Goal: Complete application form

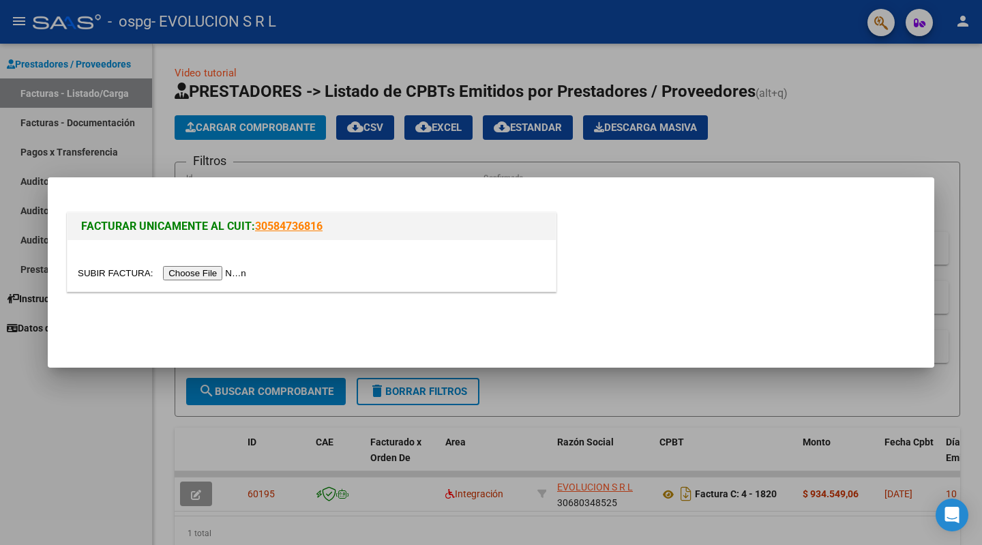
click at [223, 269] on input "file" at bounding box center [164, 273] width 173 height 14
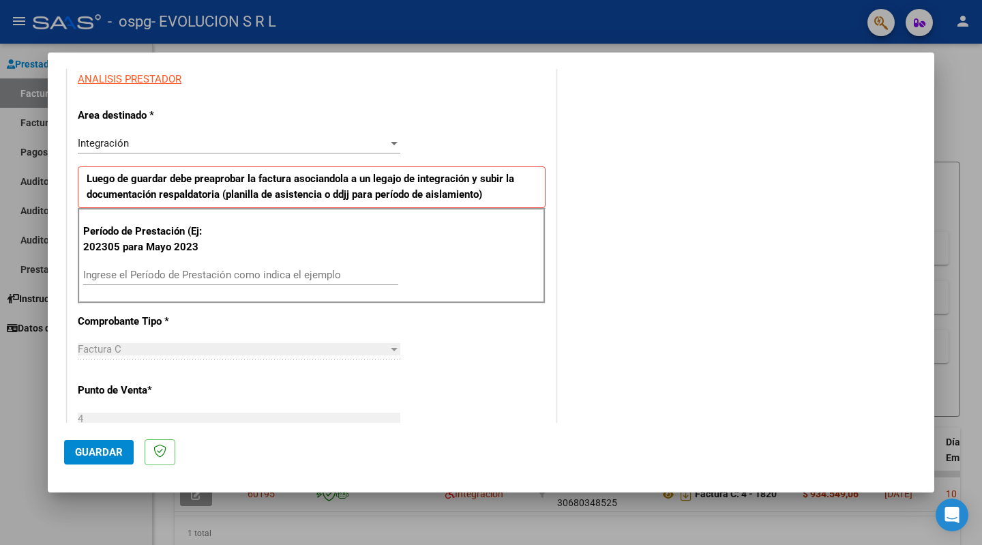
scroll to position [258, 0]
click at [219, 272] on input "Ingrese el Período de Prestación como indica el ejemplo" at bounding box center [240, 274] width 315 height 12
type input "202507"
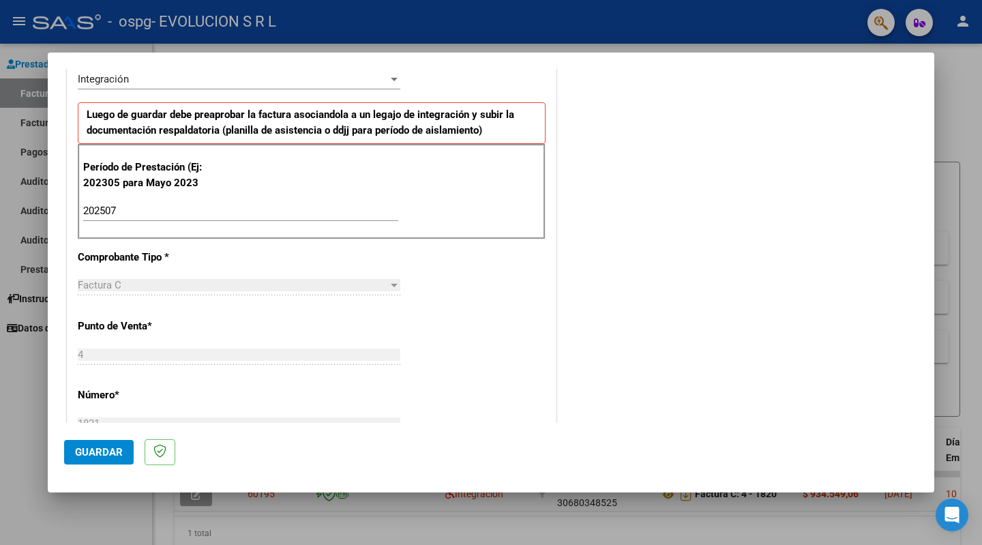
scroll to position [326, 0]
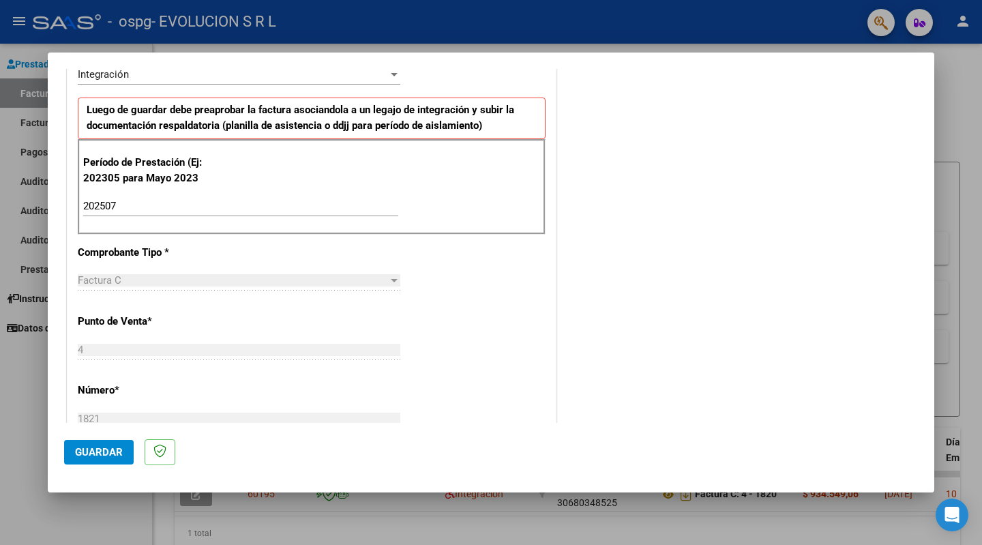
click at [295, 248] on div "CUIT * 30-68034852-5 Ingresar CUIT ANALISIS PRESTADOR Area destinado * Integrac…" at bounding box center [312, 413] width 489 height 1001
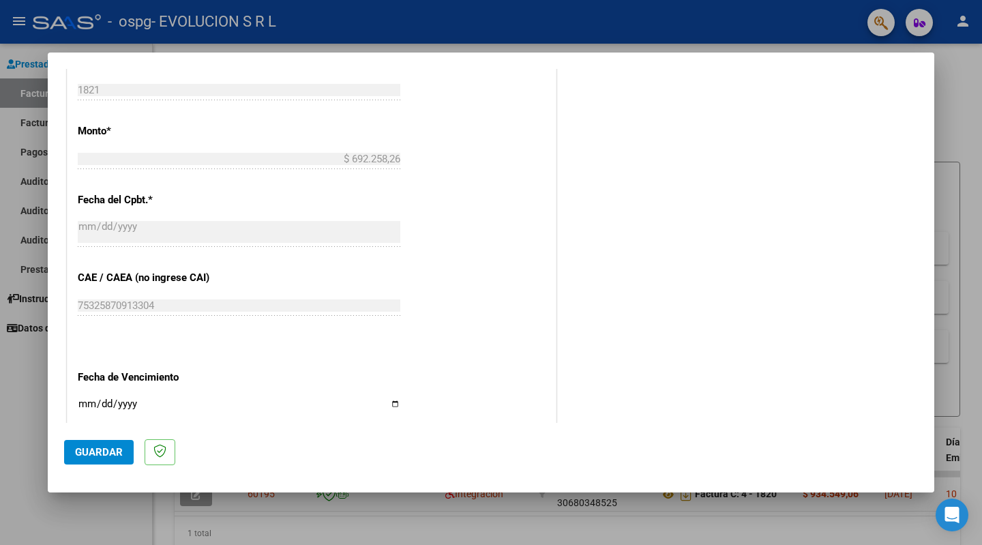
scroll to position [735, 0]
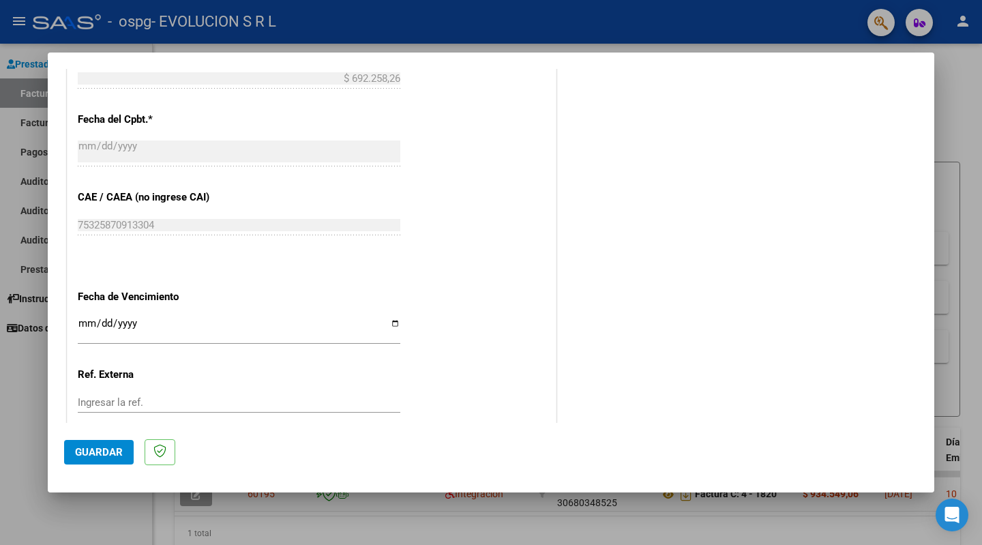
drag, startPoint x: 83, startPoint y: 315, endPoint x: 111, endPoint y: 317, distance: 27.4
click at [89, 318] on input "Ingresar la fecha" at bounding box center [239, 329] width 323 height 22
type input "[DATE]"
click at [415, 265] on div "CUIT * 30-68034852-5 Ingresar CUIT ANALISIS PRESTADOR Area destinado * Integrac…" at bounding box center [312, 4] width 489 height 1001
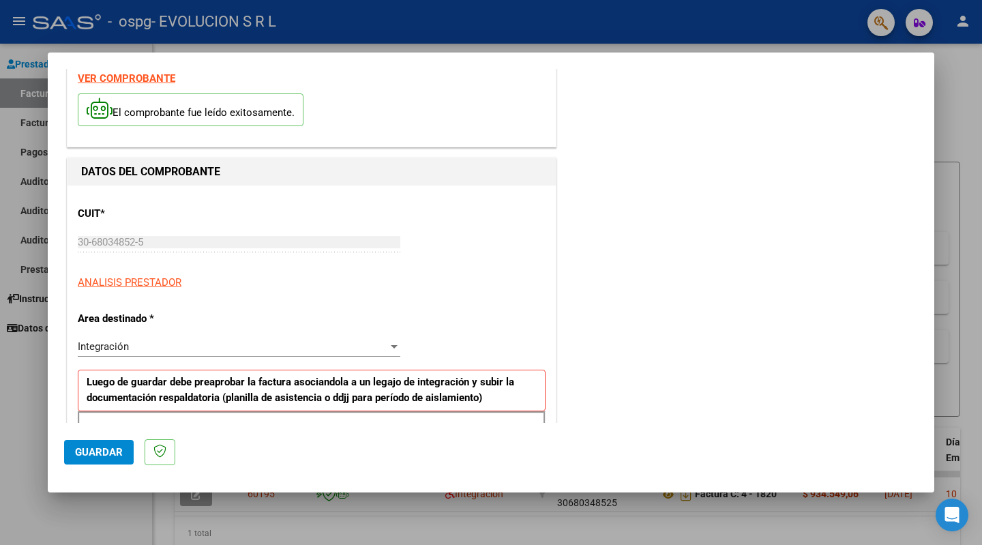
scroll to position [53, 0]
click at [160, 244] on input "30-68034852-5" at bounding box center [239, 243] width 323 height 12
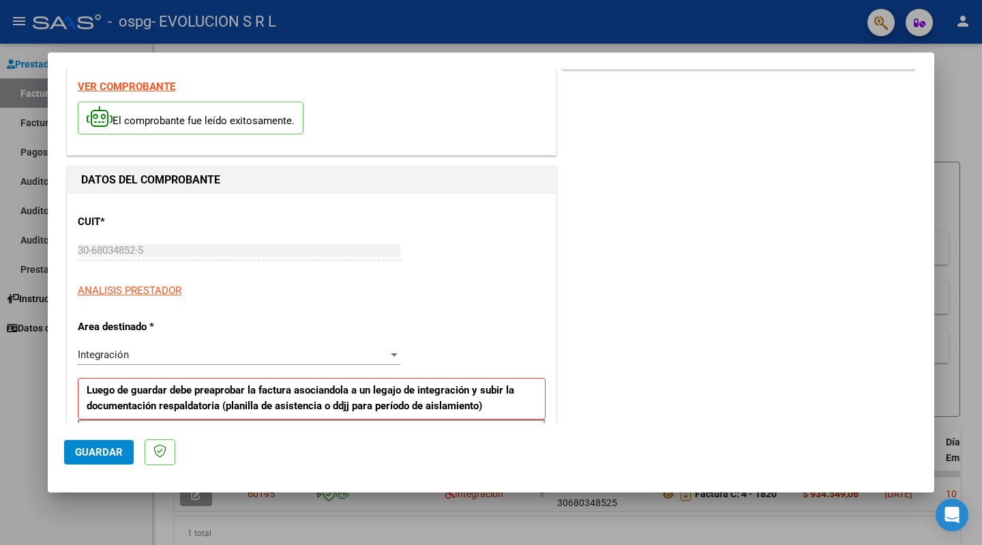
scroll to position [68, 0]
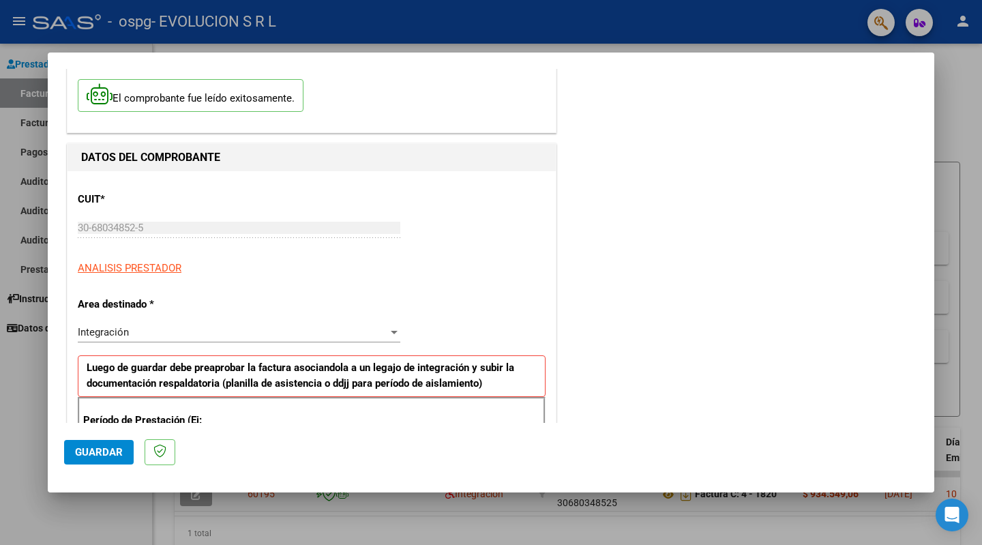
click at [218, 333] on div "Integración" at bounding box center [233, 332] width 310 height 12
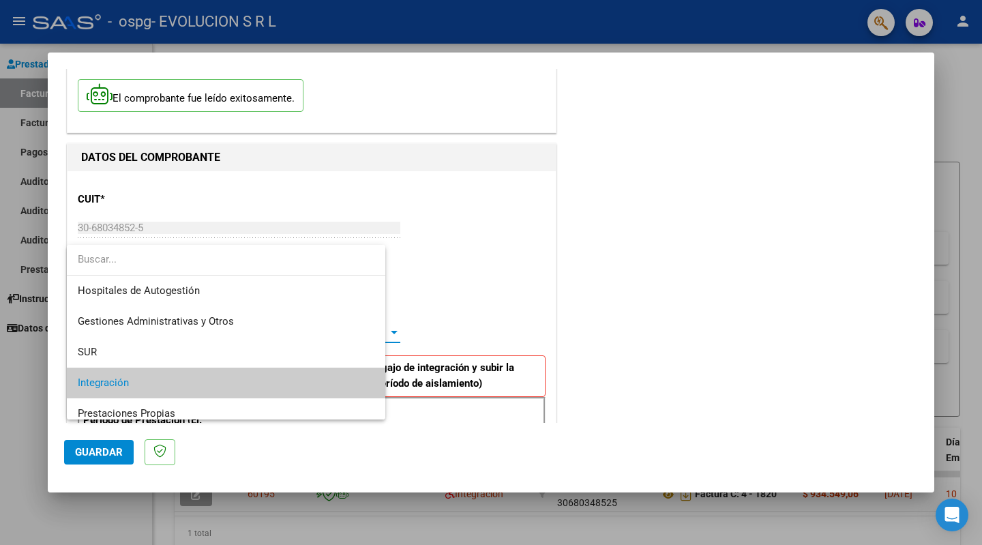
scroll to position [50, 0]
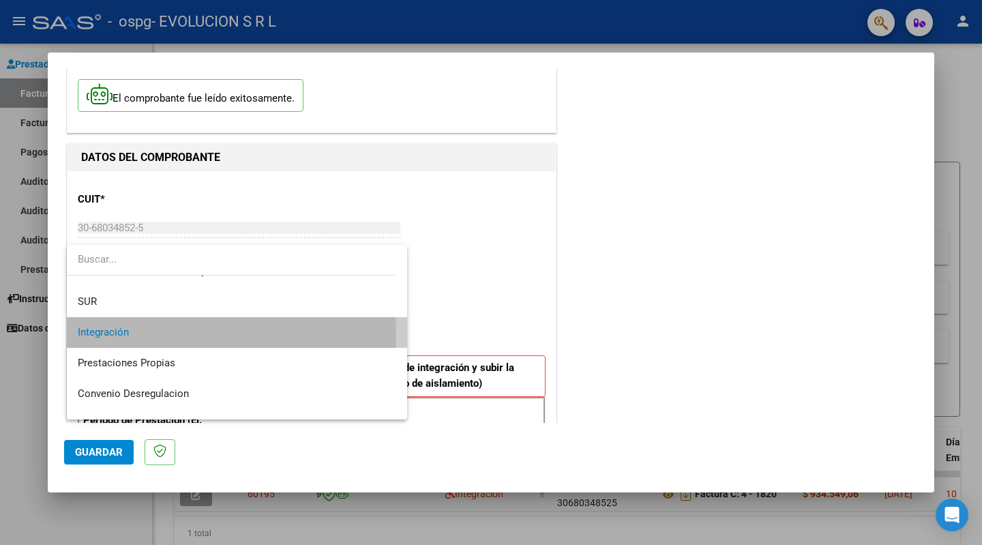
click at [203, 335] on span "Integración" at bounding box center [237, 332] width 319 height 31
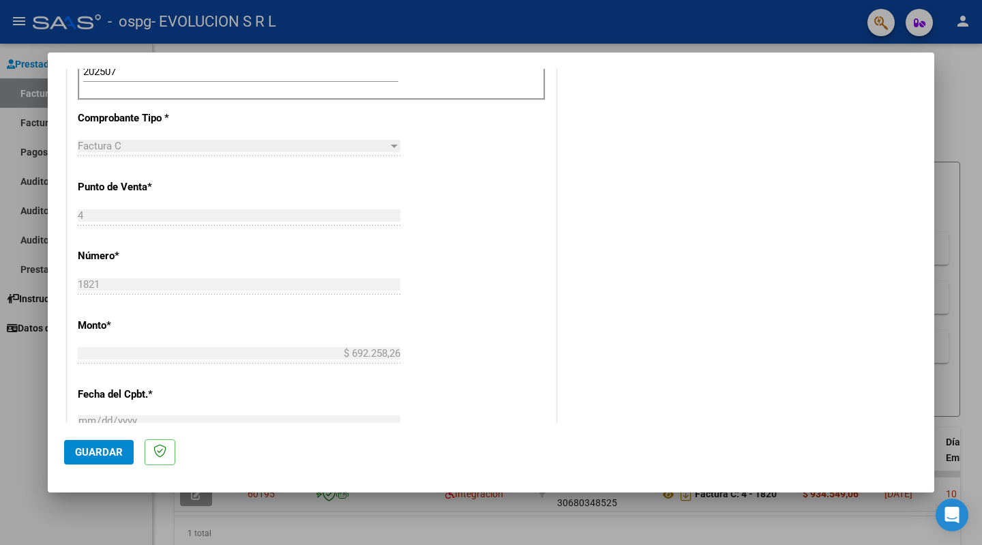
scroll to position [546, 0]
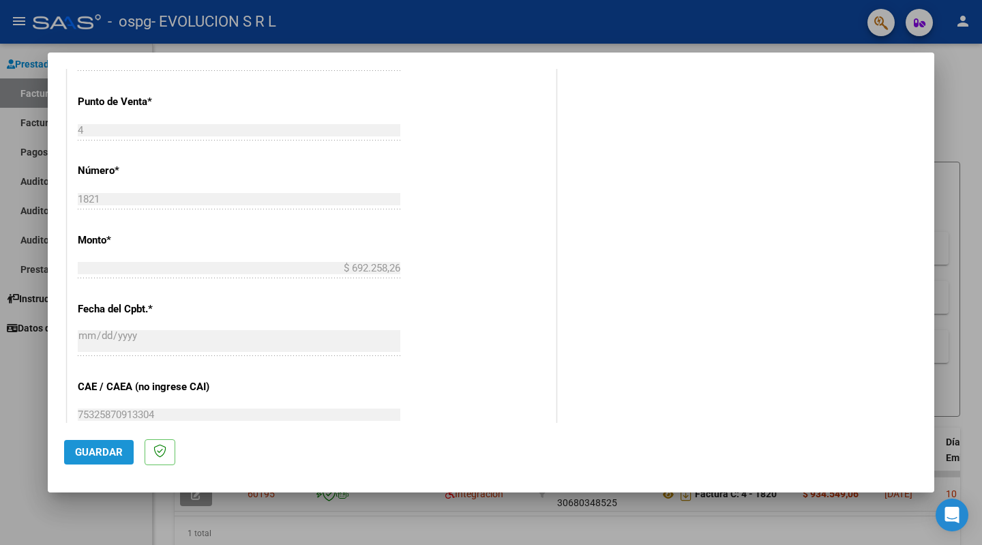
click at [102, 452] on span "Guardar" at bounding box center [99, 452] width 48 height 12
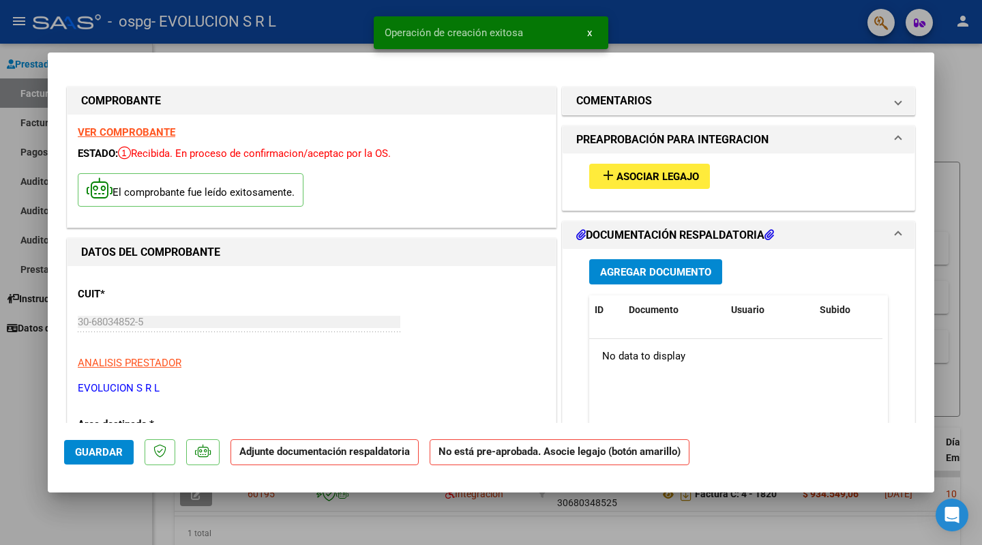
click at [651, 177] on span "Asociar Legajo" at bounding box center [658, 177] width 83 height 12
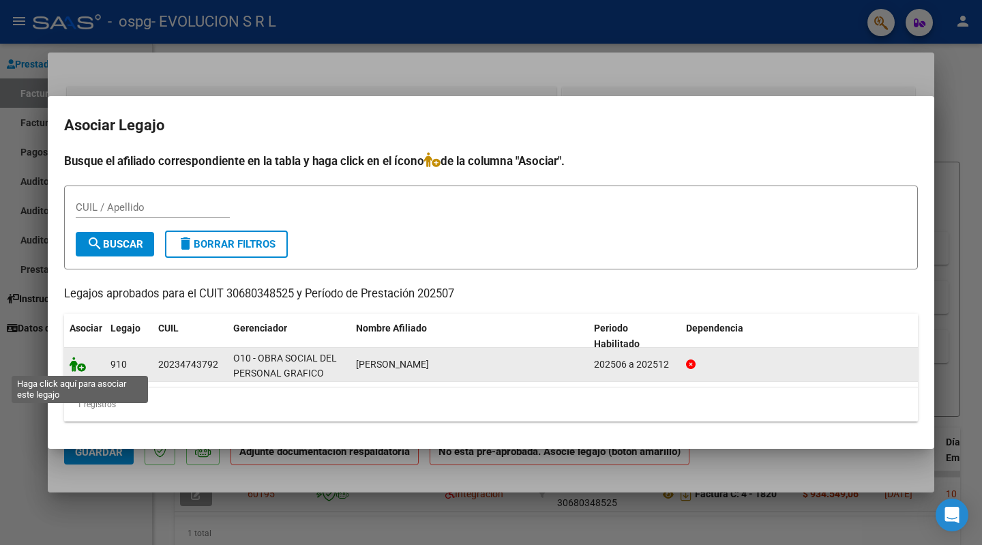
click at [77, 370] on icon at bounding box center [78, 364] width 16 height 15
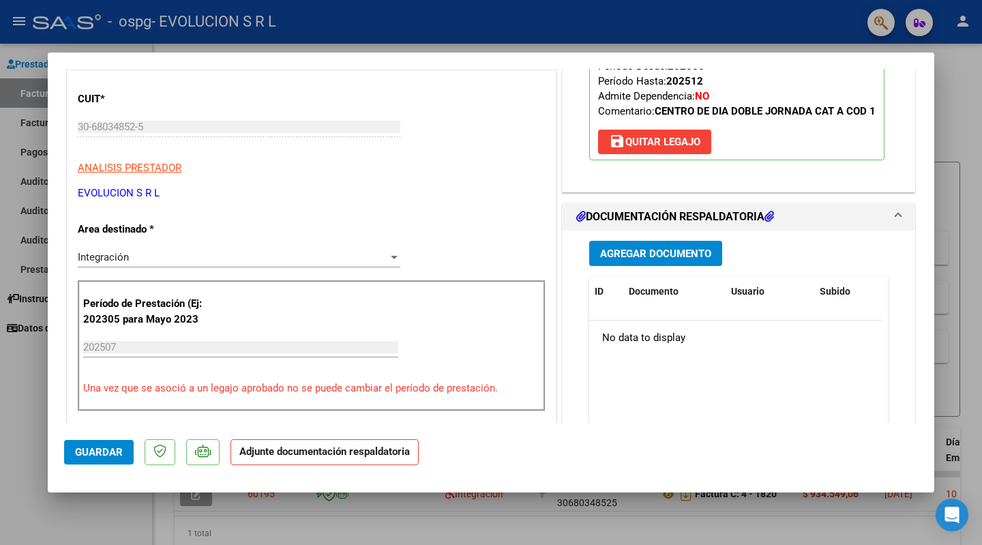
scroll to position [341, 0]
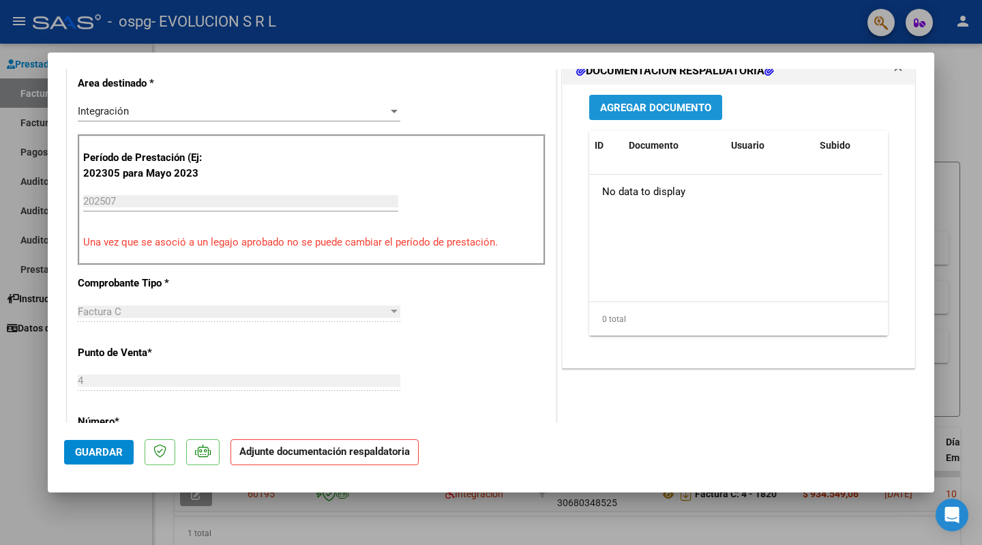
click at [653, 114] on span "Agregar Documento" at bounding box center [655, 108] width 111 height 12
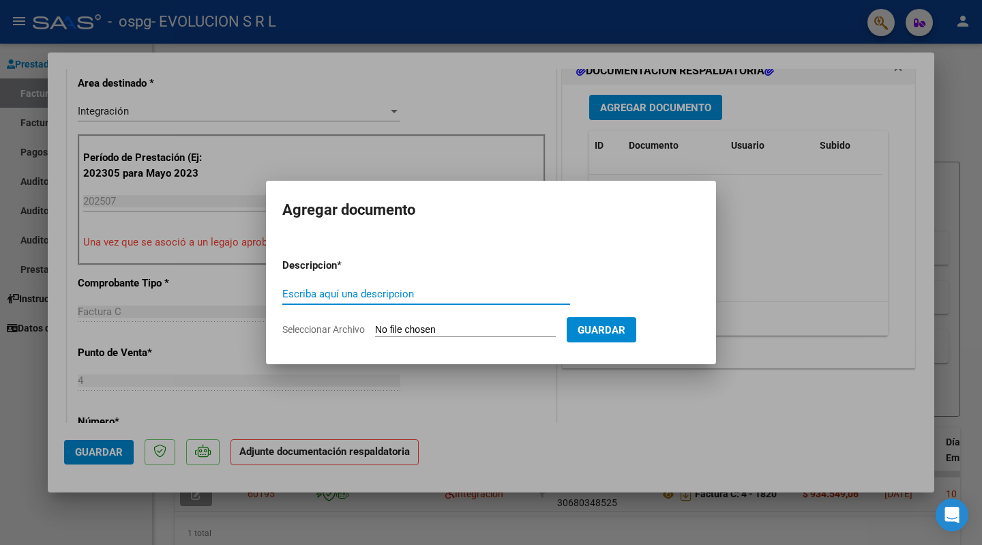
click at [397, 297] on input "Escriba aquí una descripcion" at bounding box center [426, 294] width 288 height 12
type input "planilla de asistencia"
click at [480, 325] on input "Seleccionar Archivo" at bounding box center [465, 330] width 181 height 13
type input "C:\fakepath\planilla de asistencia 07-2025.pdf"
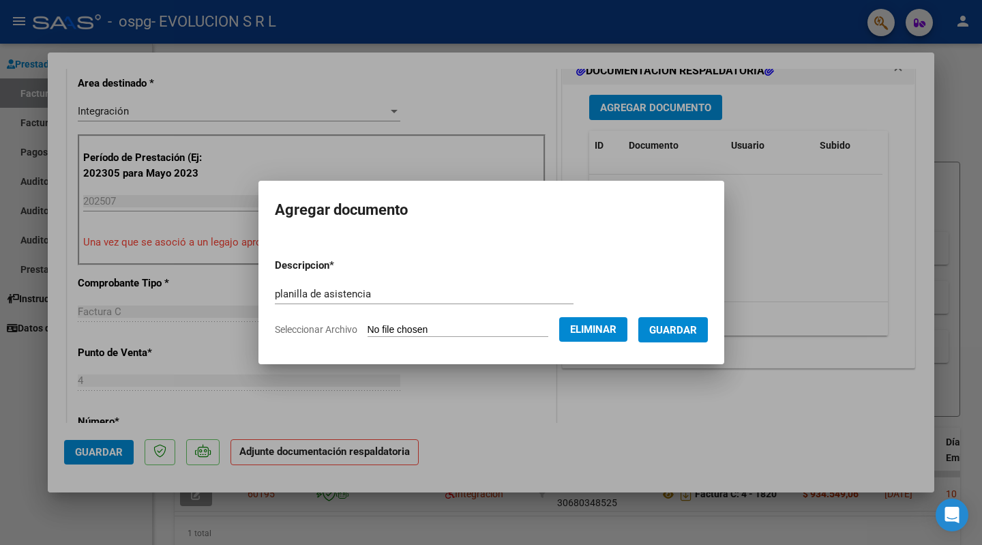
click at [682, 332] on span "Guardar" at bounding box center [674, 330] width 48 height 12
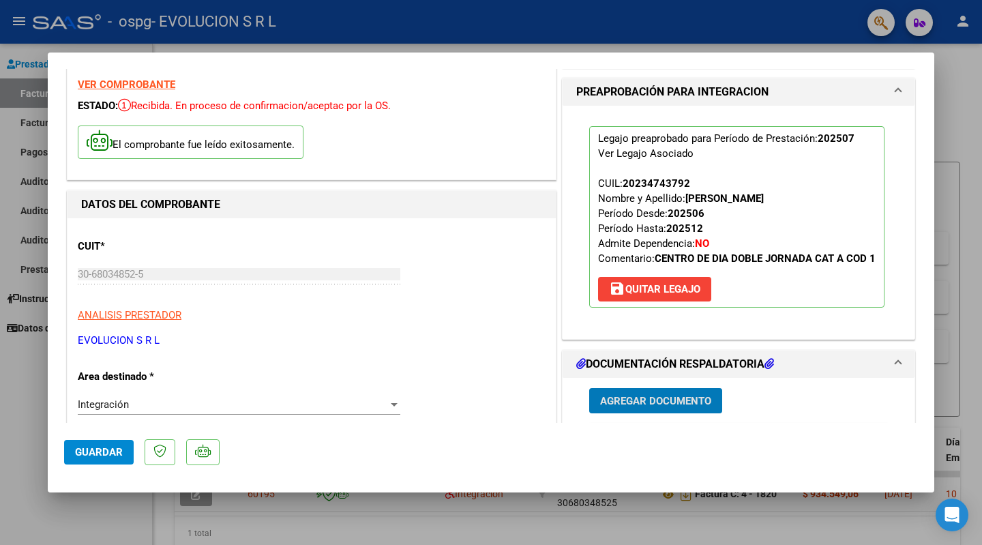
scroll to position [0, 0]
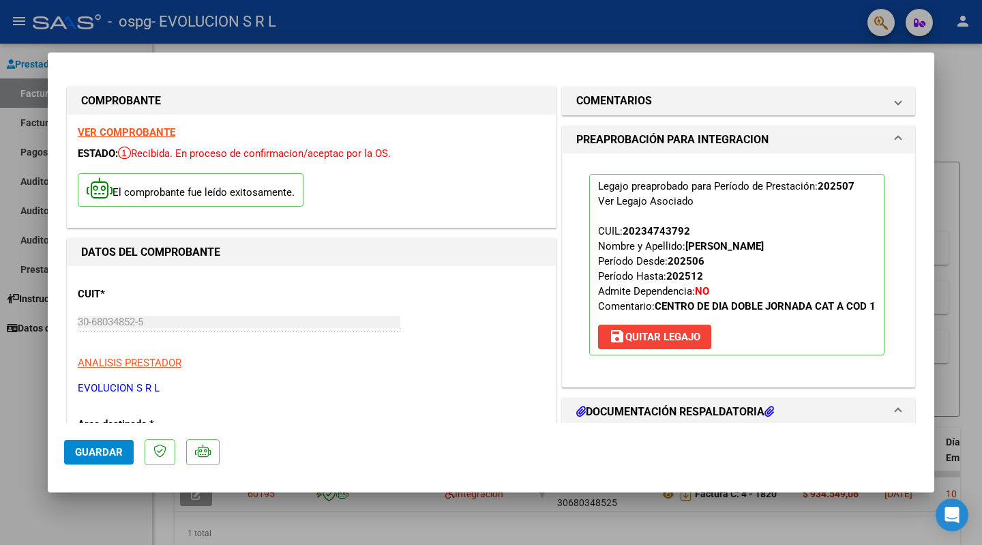
click at [102, 447] on span "Guardar" at bounding box center [99, 452] width 48 height 12
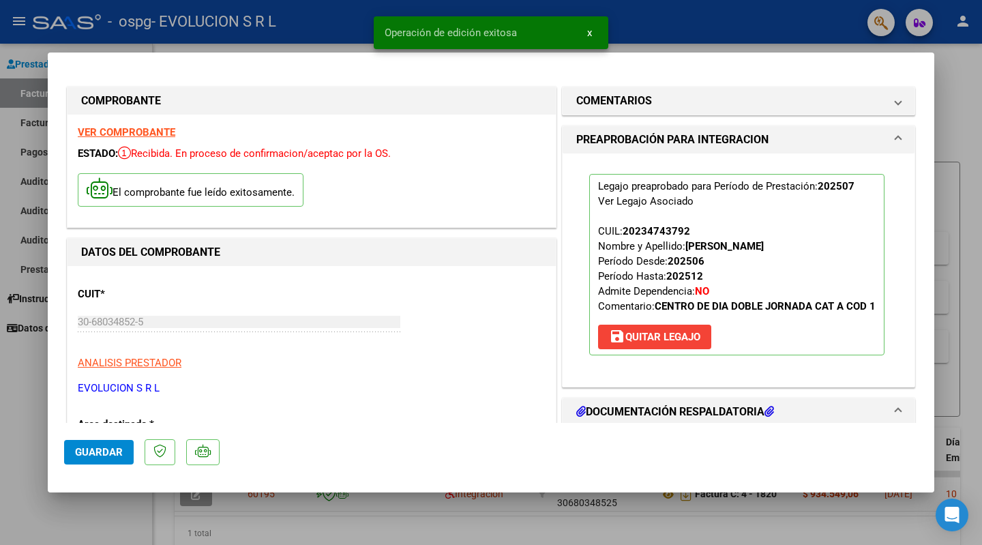
scroll to position [273, 0]
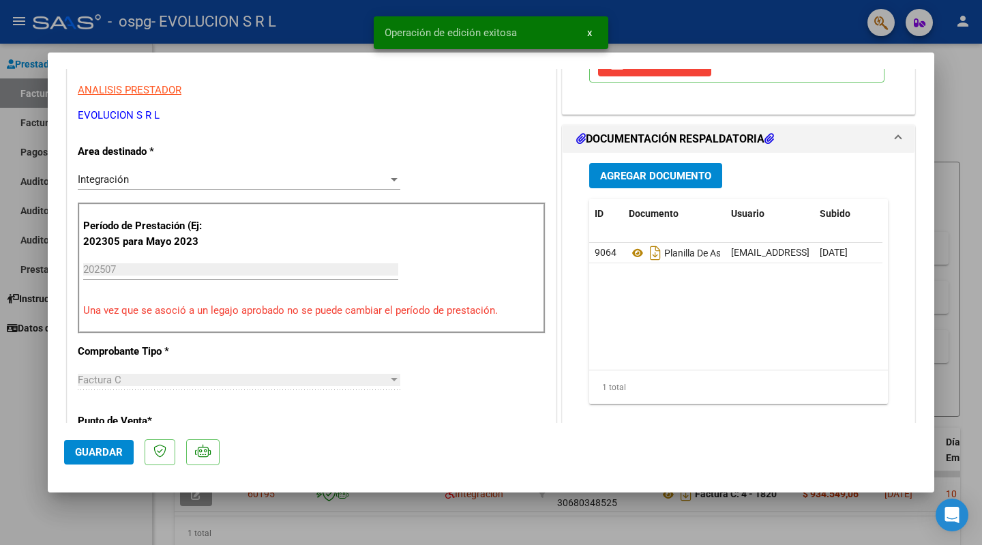
click at [967, 255] on div at bounding box center [491, 272] width 982 height 545
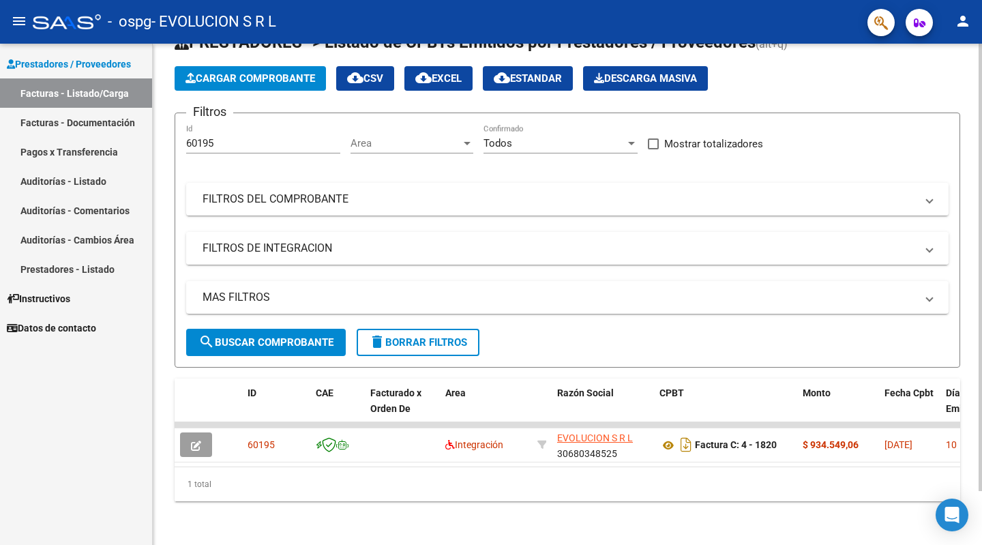
scroll to position [0, 0]
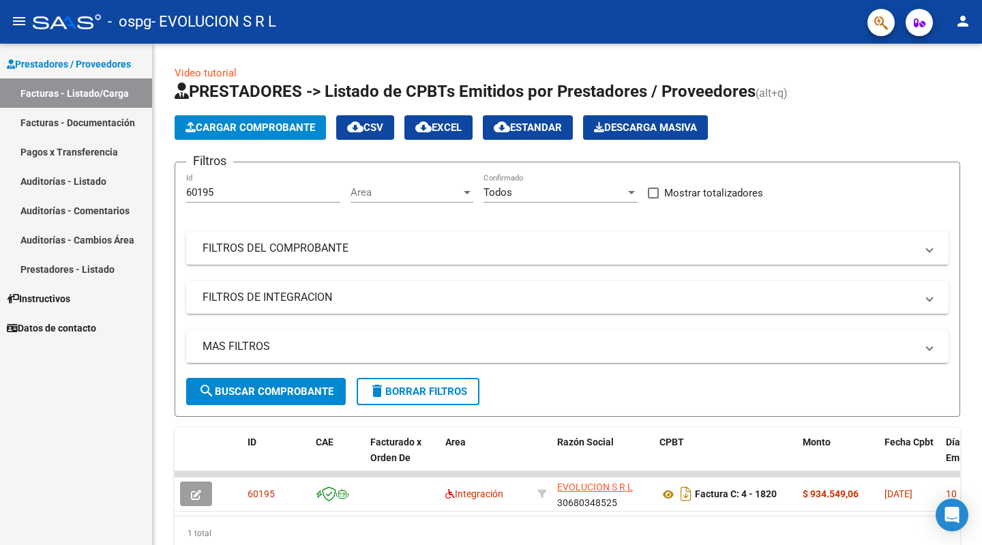
click at [106, 422] on div "Prestadores / Proveedores Facturas - Listado/Carga Facturas - Documentación Pag…" at bounding box center [76, 294] width 152 height 501
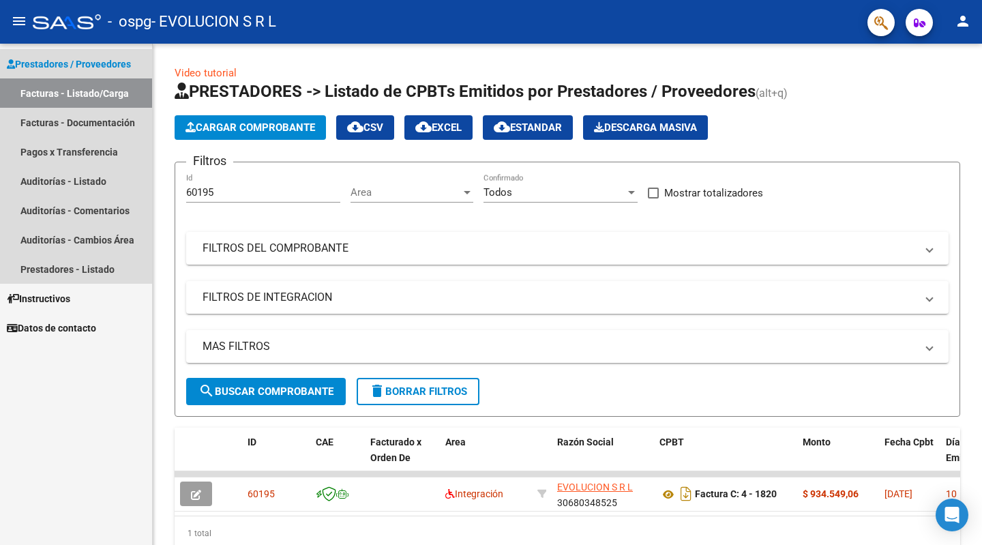
click at [87, 91] on link "Facturas - Listado/Carga" at bounding box center [76, 92] width 152 height 29
